Goal: Information Seeking & Learning: Learn about a topic

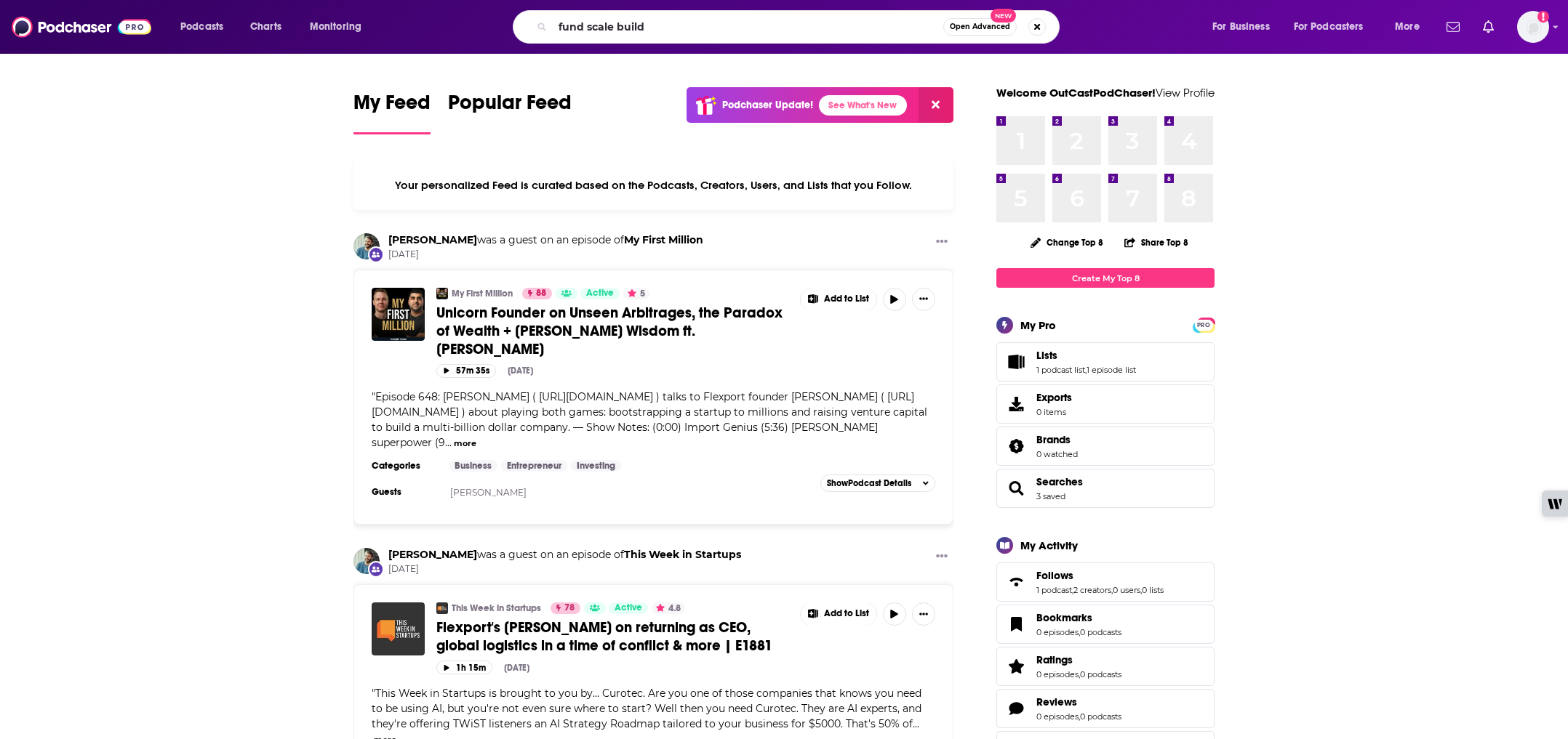
type input "fund scale build"
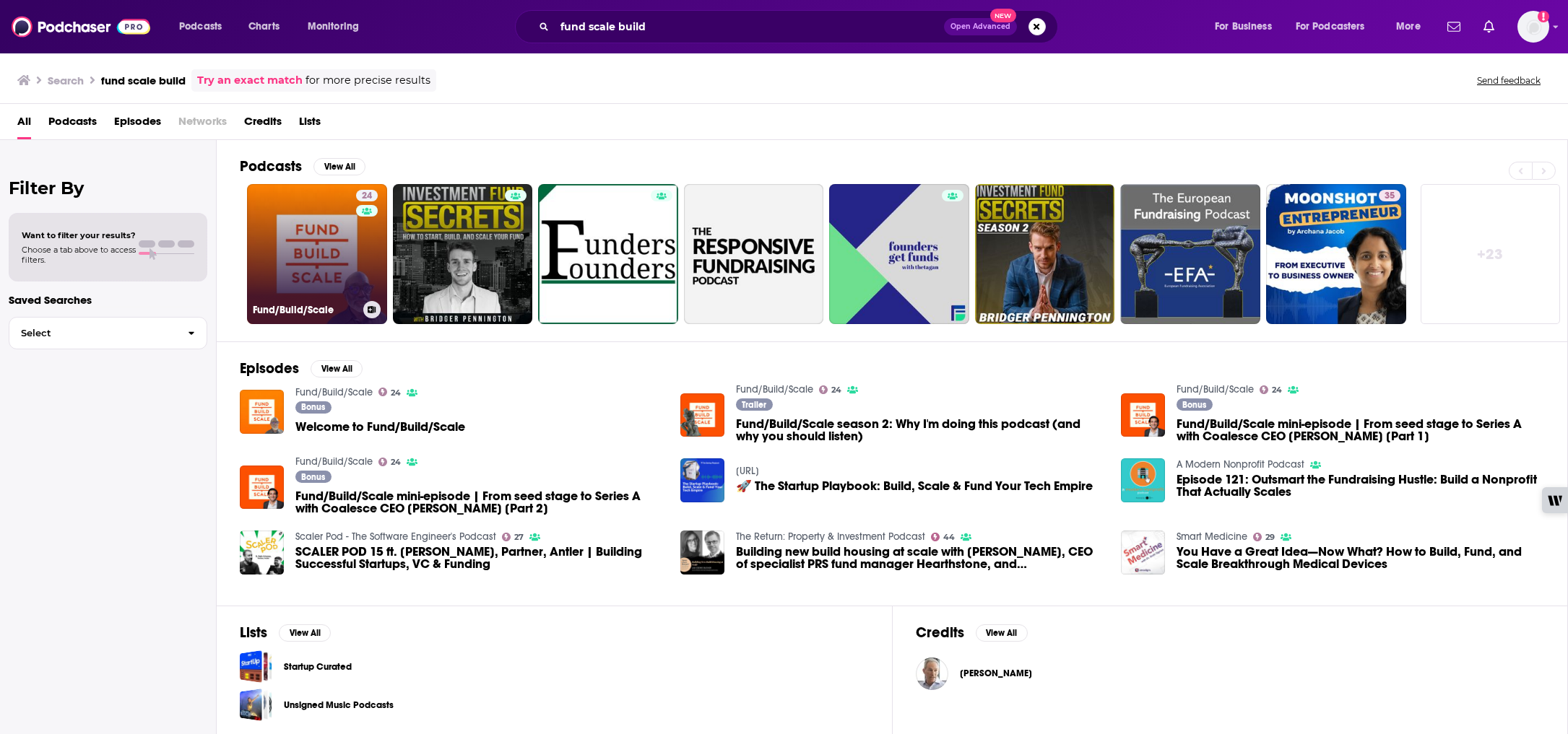
click at [297, 267] on link "24 Fund/Build/Scale" at bounding box center [317, 254] width 140 height 140
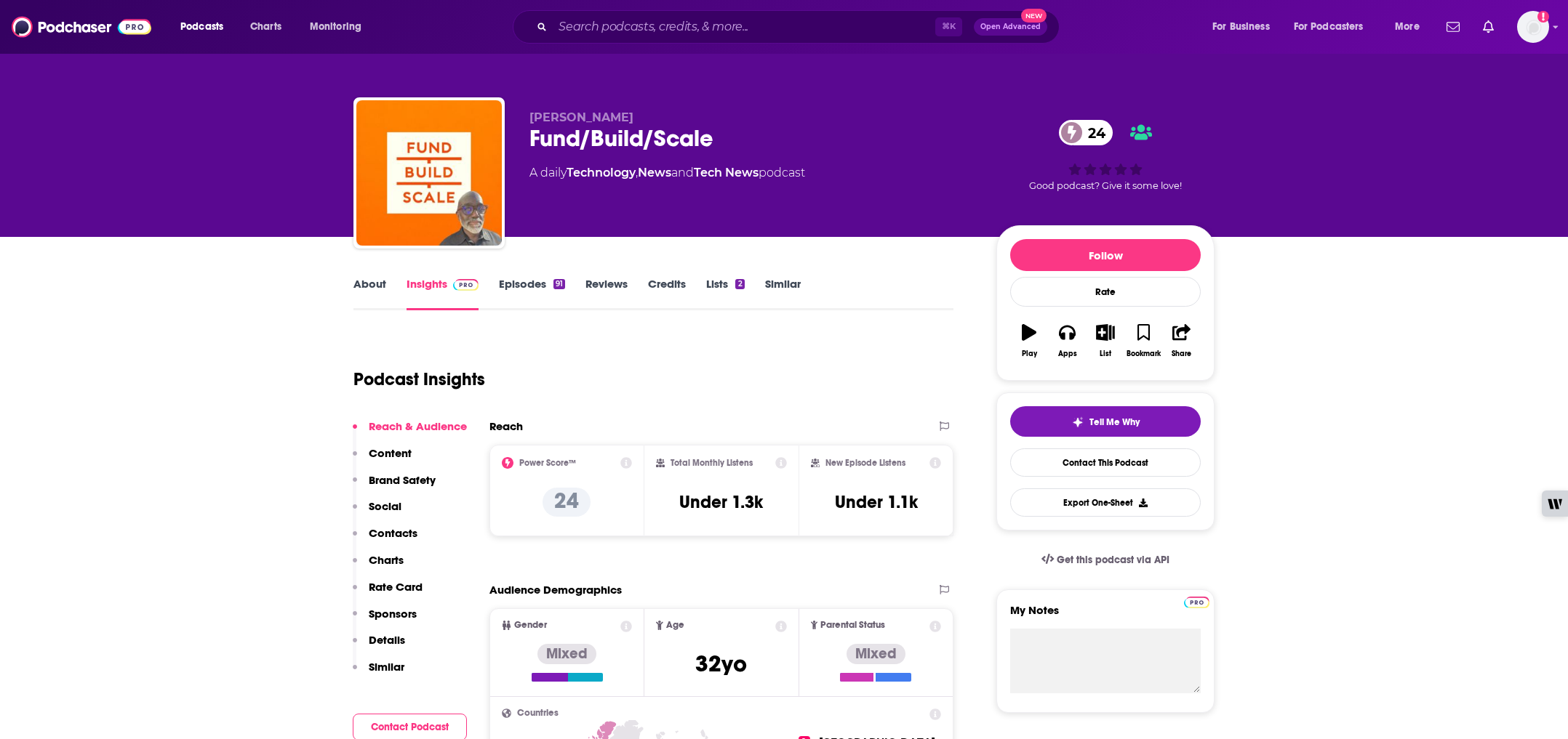
click at [541, 283] on link "Episodes 91" at bounding box center [531, 293] width 66 height 33
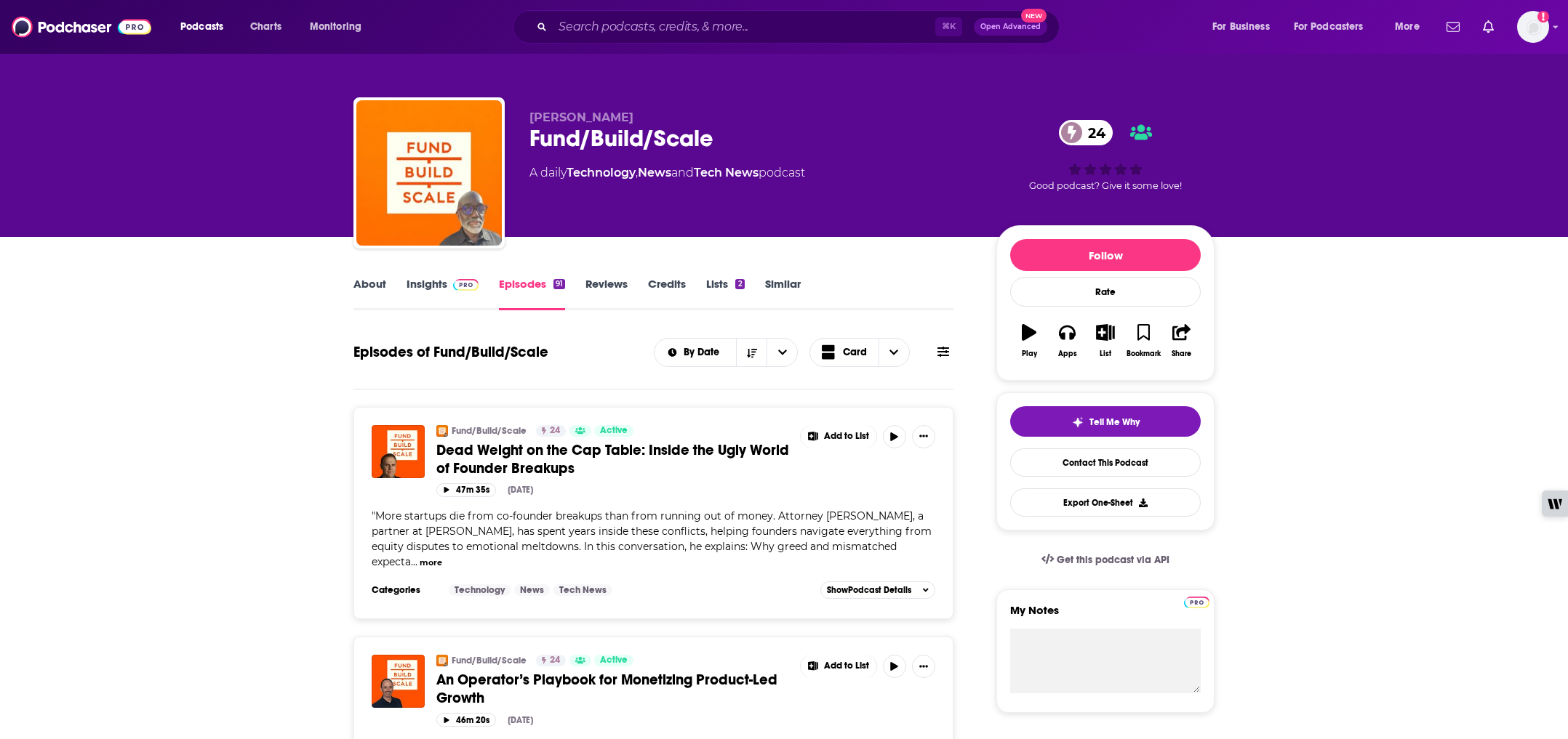
click at [425, 287] on link "Insights" at bounding box center [443, 293] width 72 height 33
click at [390, 284] on div "About" at bounding box center [380, 293] width 53 height 33
click at [390, 283] on div "About" at bounding box center [380, 293] width 53 height 33
click at [372, 286] on link "About" at bounding box center [370, 293] width 32 height 33
